Goal: Navigation & Orientation: Find specific page/section

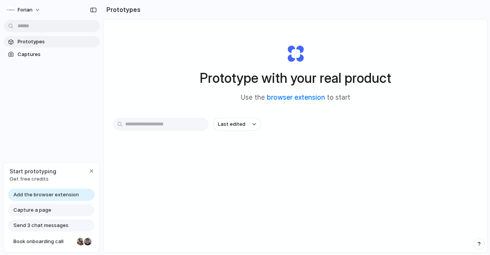
click at [35, 207] on span "Capture a page" at bounding box center [32, 210] width 38 height 8
click at [38, 213] on span "Capture a page" at bounding box center [32, 210] width 38 height 8
click at [31, 176] on span "Get free credits" at bounding box center [33, 179] width 47 height 8
click at [47, 229] on div "Send 3 chat messages" at bounding box center [51, 225] width 87 height 12
click at [44, 220] on div "Send 3 chat messages" at bounding box center [51, 225] width 87 height 12
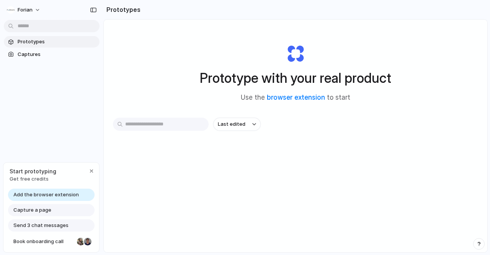
click at [37, 208] on span "Capture a page" at bounding box center [32, 210] width 38 height 8
click at [33, 37] on link "Prototypes" at bounding box center [52, 41] width 96 height 11
click at [31, 13] on span "Forian" at bounding box center [25, 10] width 15 height 8
click at [295, 97] on link "browser extension" at bounding box center [296, 97] width 58 height 8
